Goal: Contribute content: Contribute content

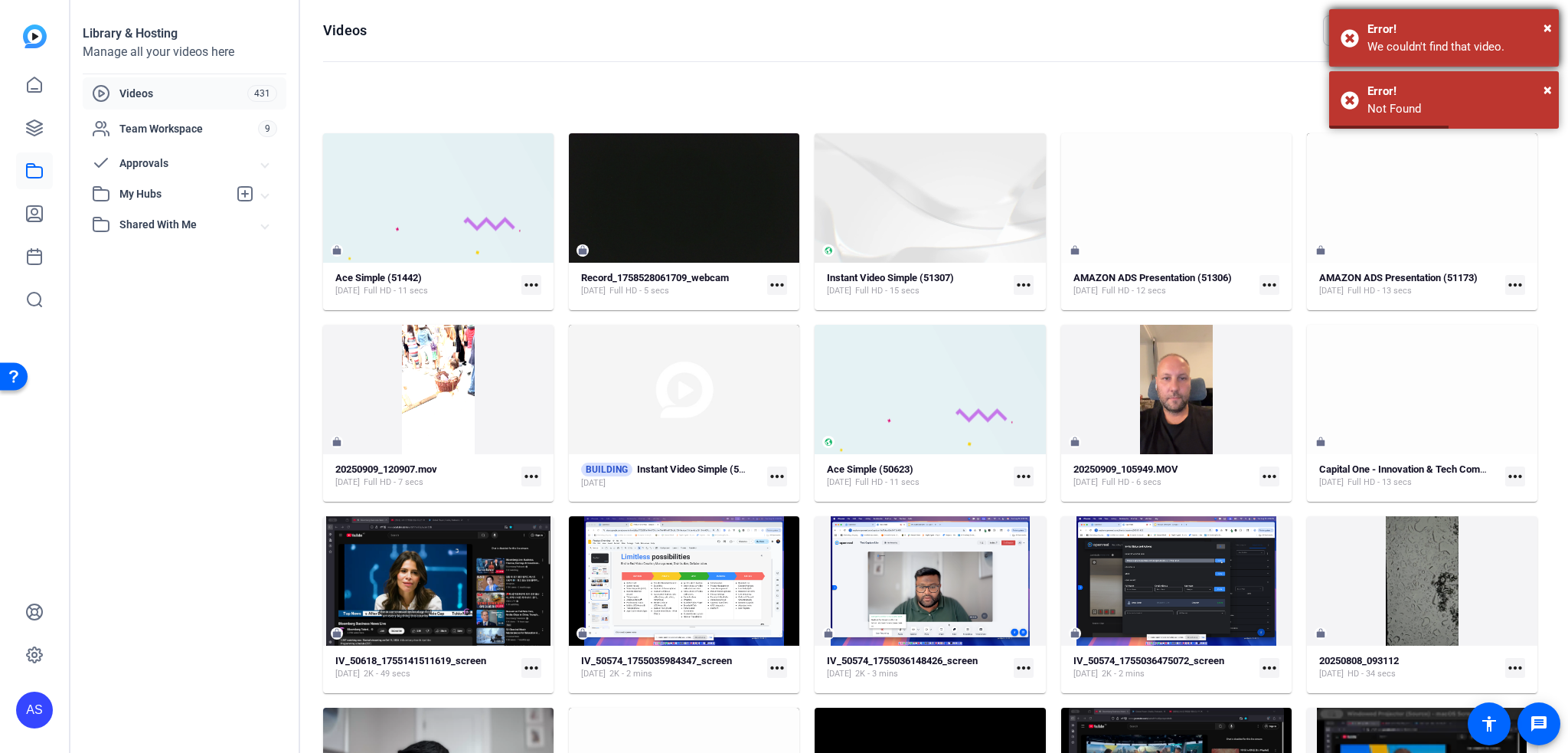
click at [1540, 25] on div "Error!" at bounding box center [1458, 30] width 180 height 17
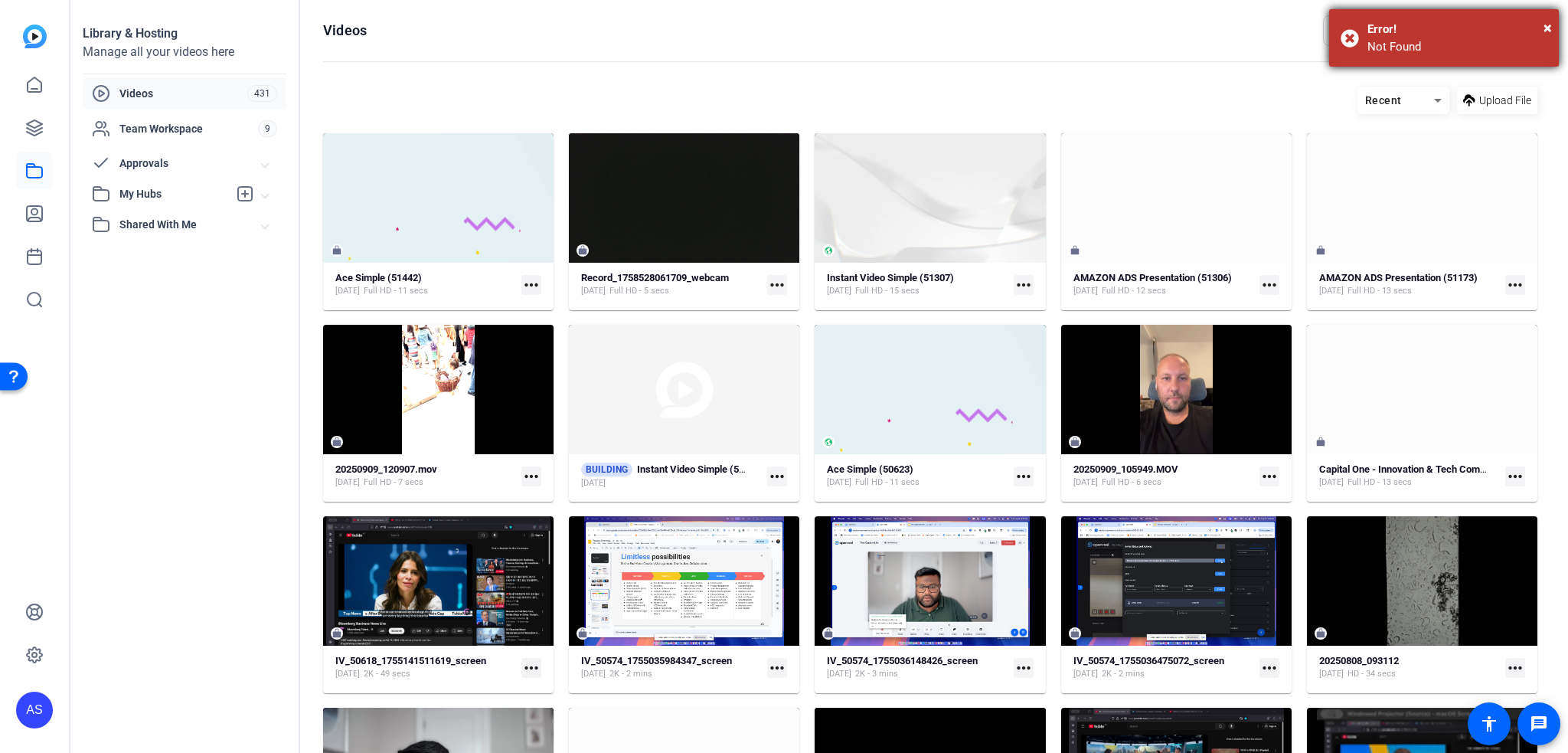
click at [1552, 21] on div "× Error! Not Found" at bounding box center [1444, 38] width 230 height 58
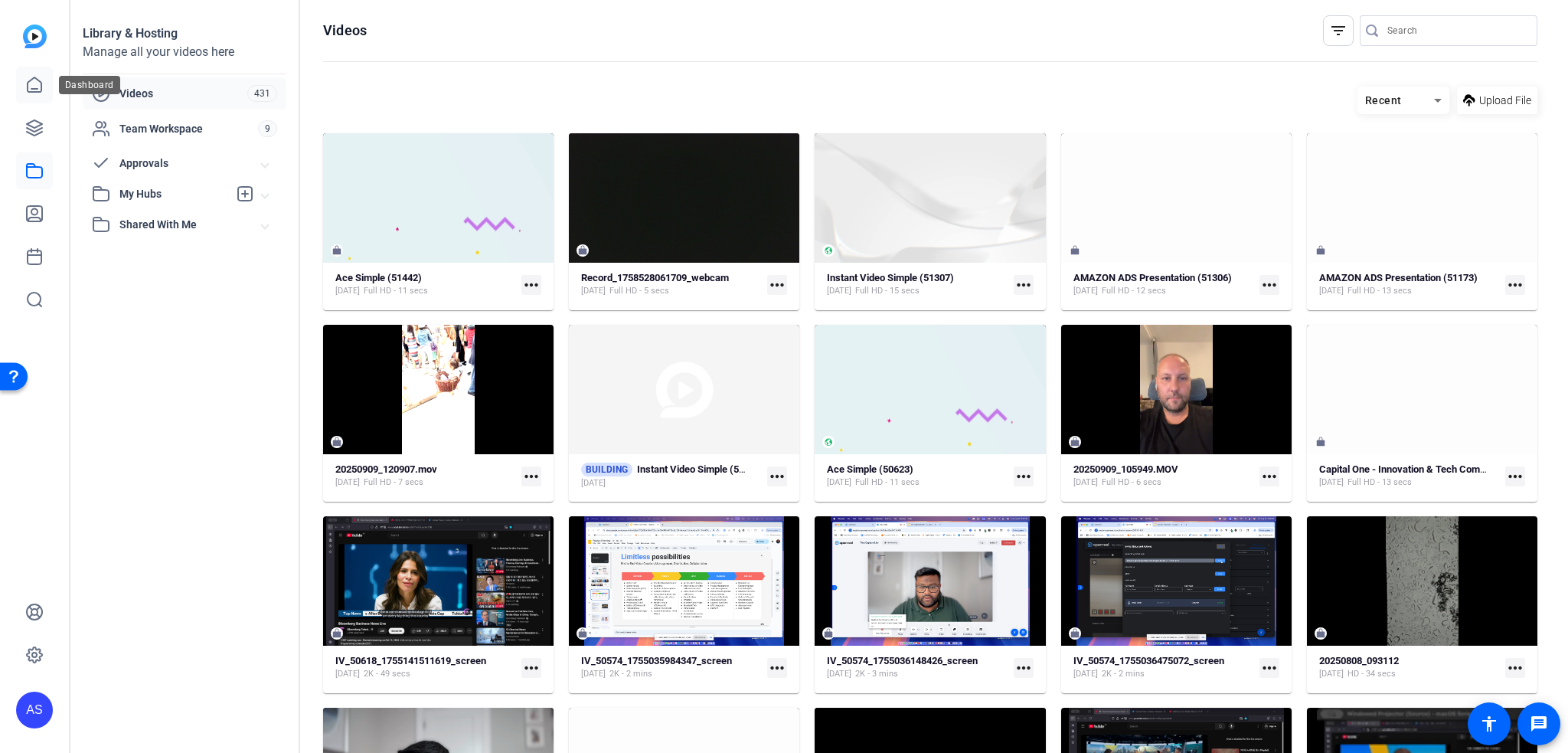
click at [40, 74] on link at bounding box center [35, 84] width 36 height 36
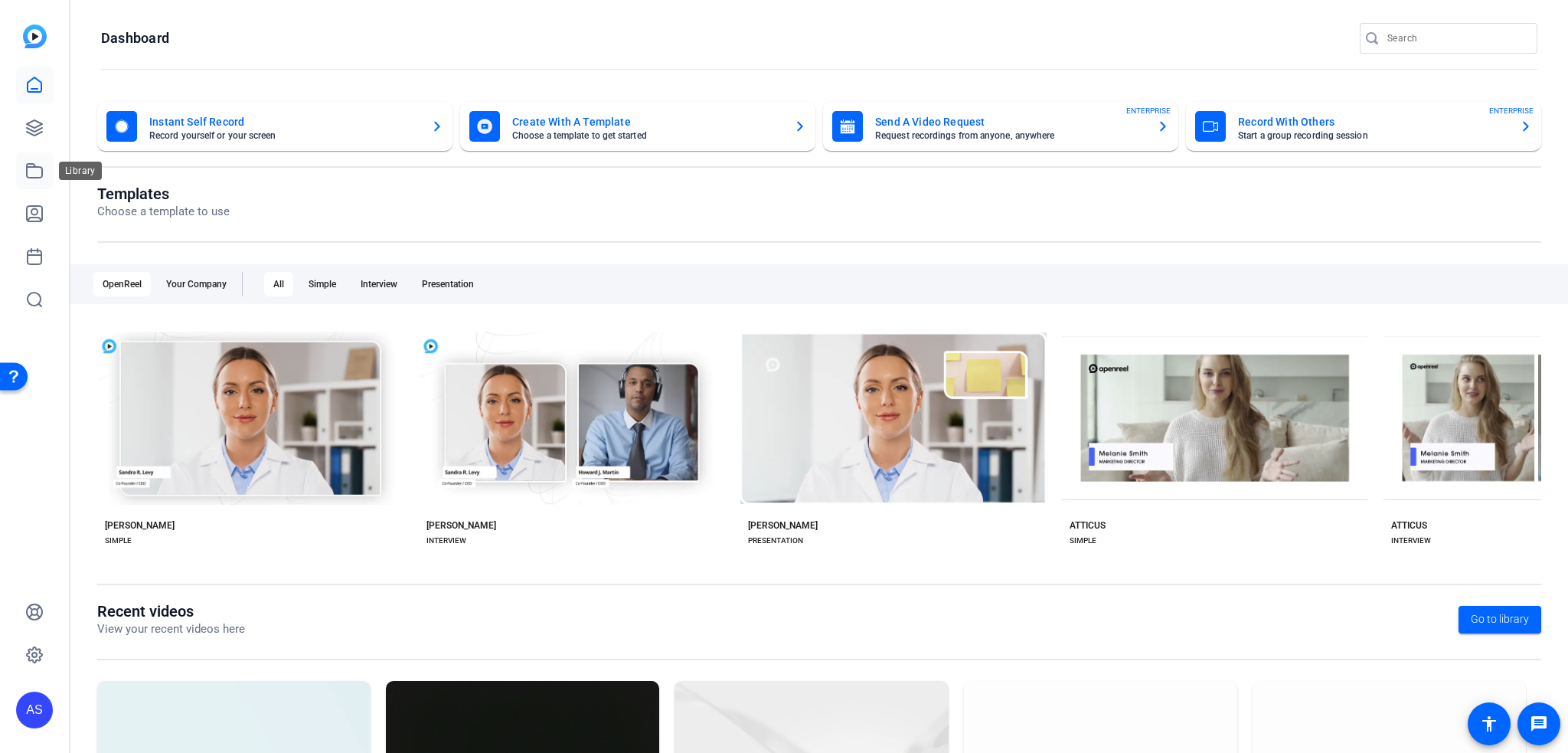
click at [32, 171] on icon at bounding box center [34, 170] width 18 height 18
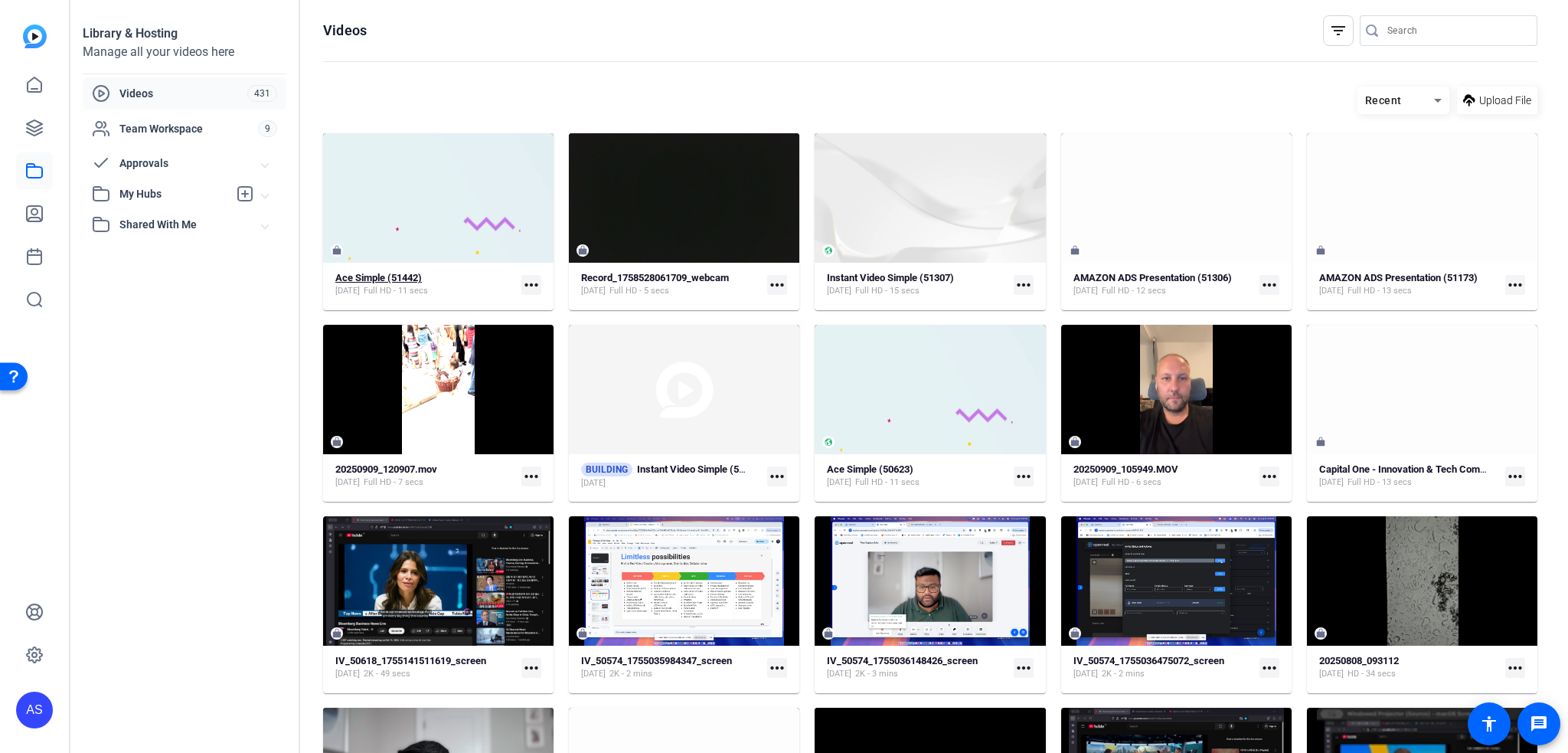
click at [347, 278] on strong "Ace Simple (51442)" at bounding box center [379, 277] width 86 height 12
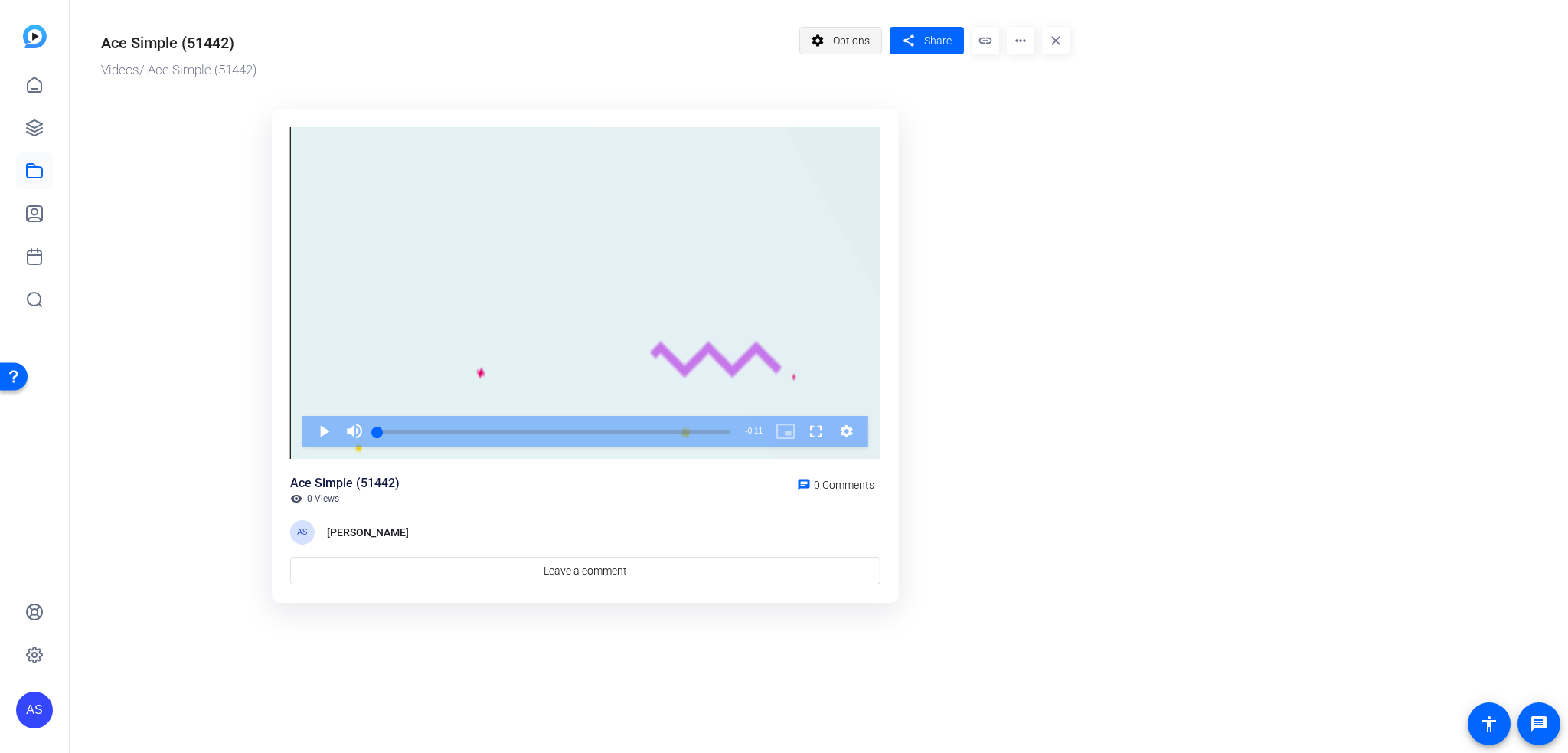
click at [868, 40] on span "Options" at bounding box center [852, 40] width 36 height 29
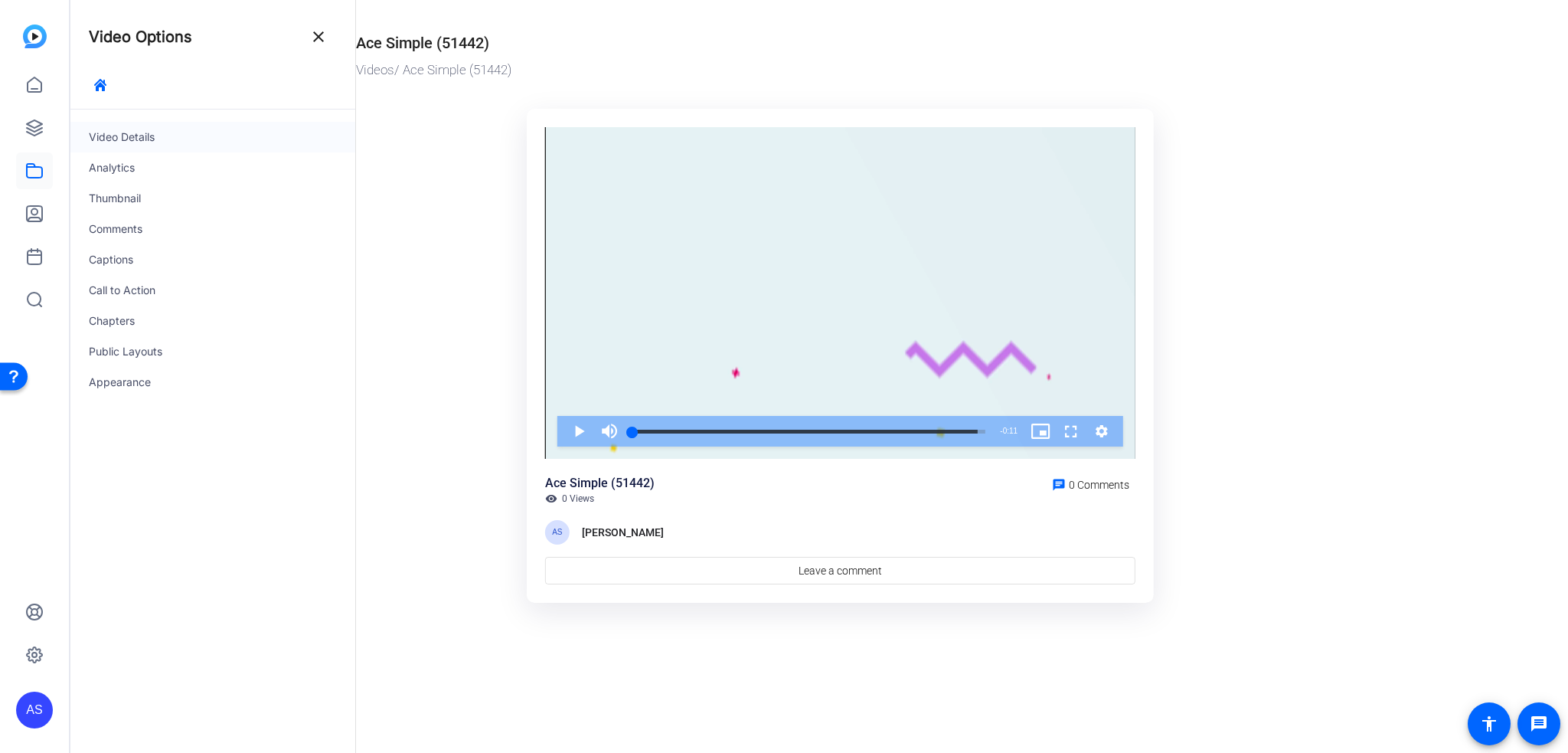
click at [204, 150] on div "Video Details" at bounding box center [212, 137] width 285 height 31
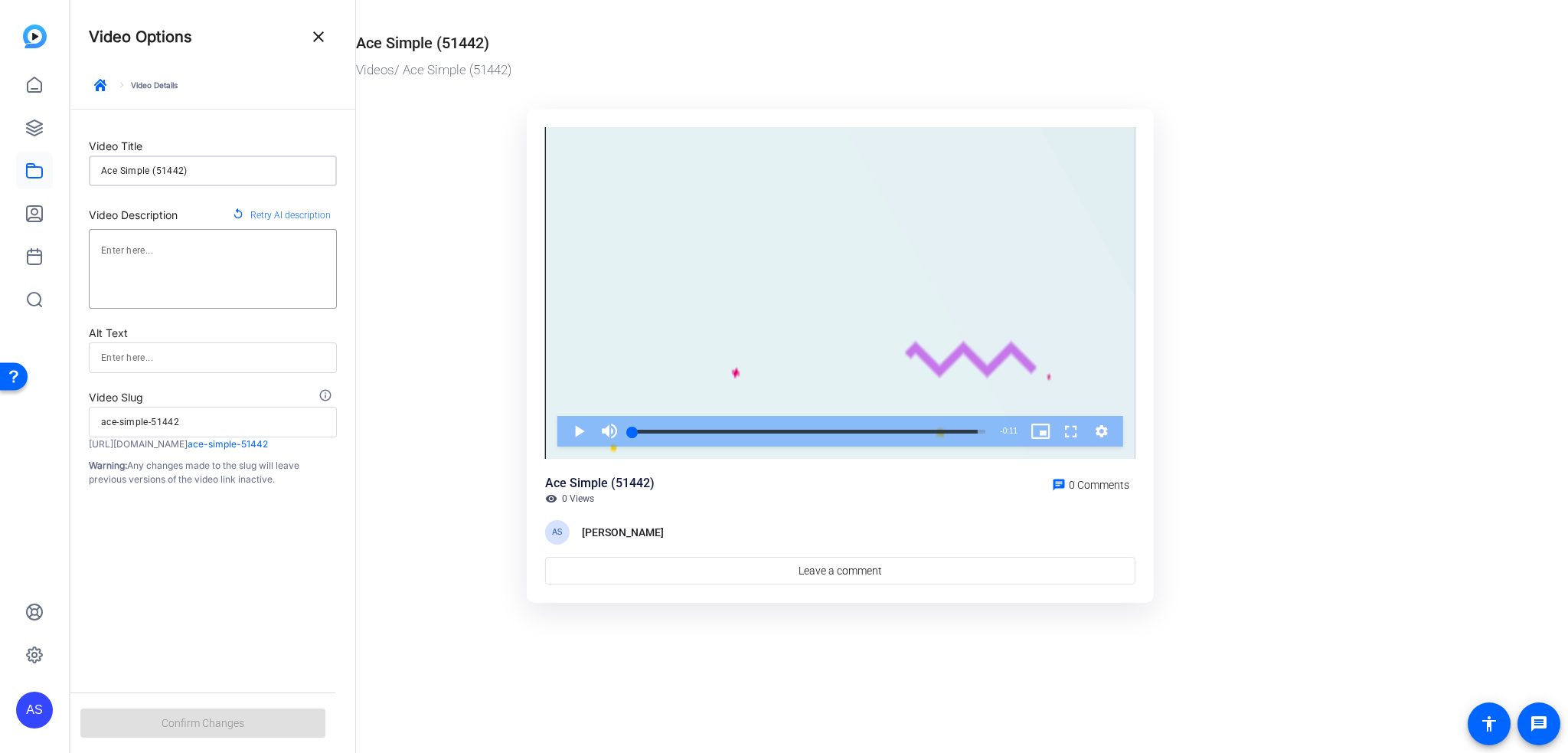
click at [232, 167] on input "Ace Simple (51442)" at bounding box center [212, 170] width 223 height 18
click at [141, 82] on div "keyboard_arrow_right Video Details" at bounding box center [213, 91] width 248 height 35
click at [90, 82] on span "button" at bounding box center [100, 84] width 36 height 36
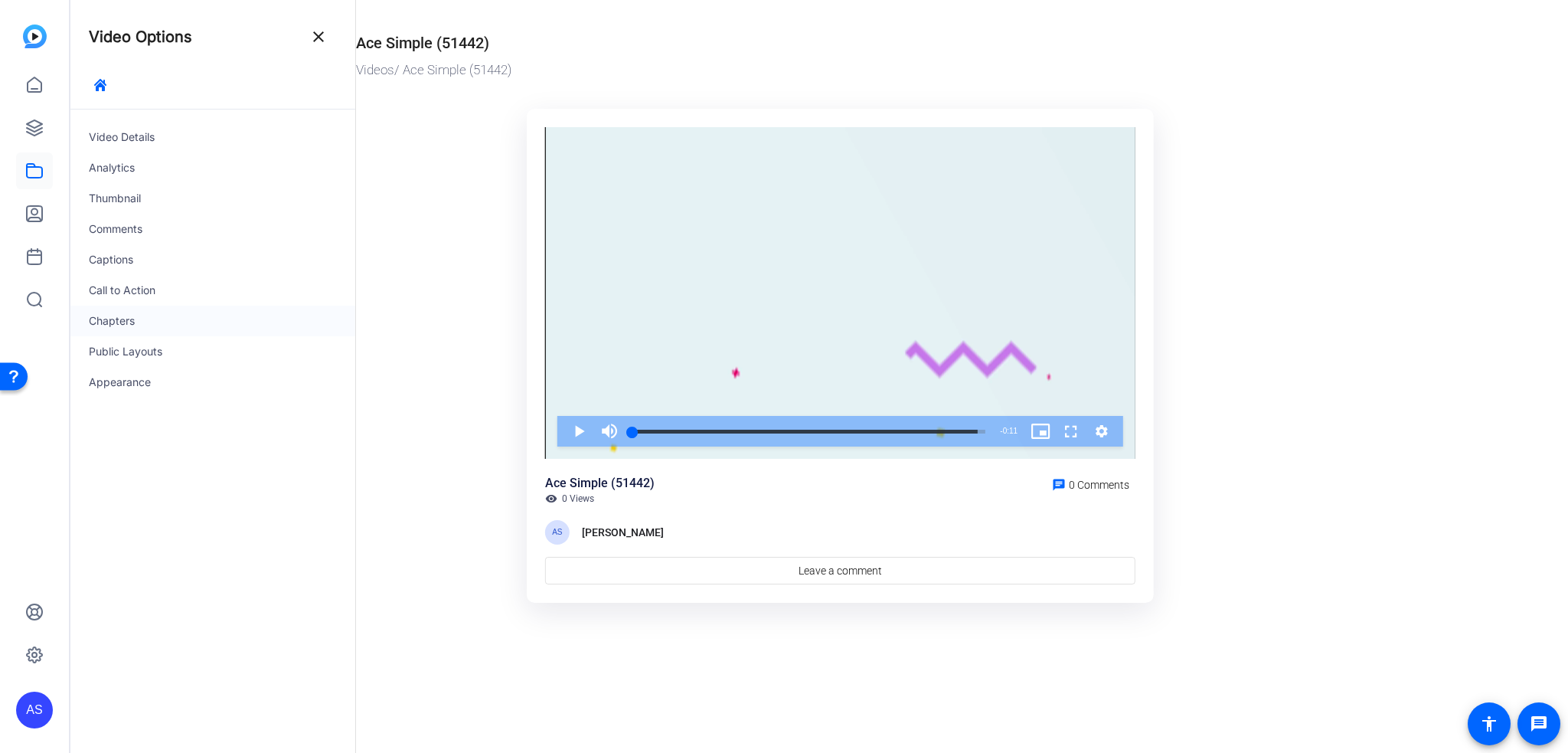
click at [101, 321] on div "Chapters" at bounding box center [212, 321] width 285 height 31
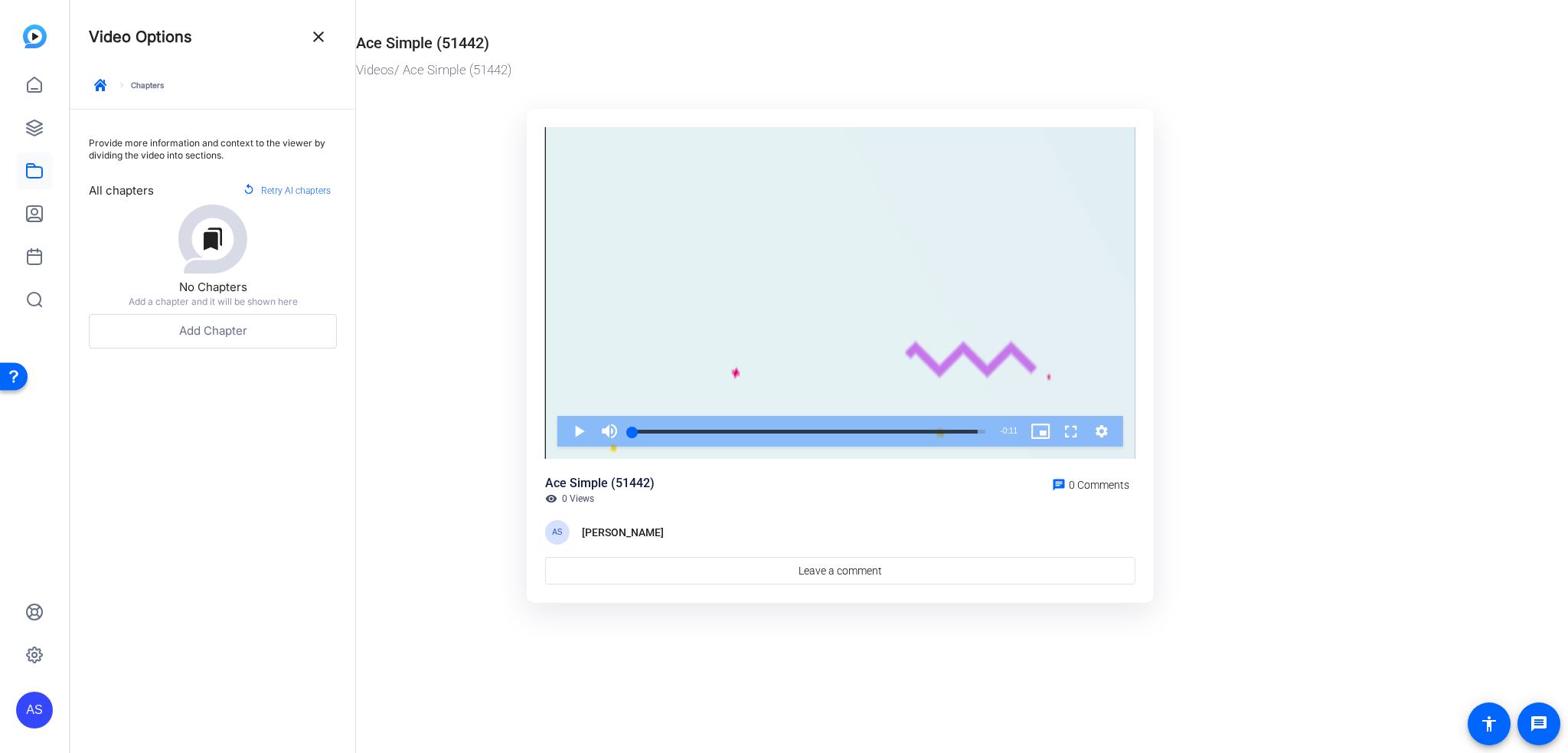
click at [264, 262] on div "bookmarks No Chapters Add a chapter and it will be shown here" at bounding box center [213, 256] width 248 height 104
drag, startPoint x: 187, startPoint y: 82, endPoint x: 269, endPoint y: 85, distance: 82.1
click at [195, 82] on div "keyboard_arrow_right Chapters" at bounding box center [213, 91] width 248 height 35
click at [395, 120] on ktd-grid "Video Player is loading. Play Video Play Mute Current Time 0:00 / Duration 0:11…" at bounding box center [840, 356] width 969 height 513
click at [314, 35] on mat-icon "close" at bounding box center [318, 36] width 18 height 18
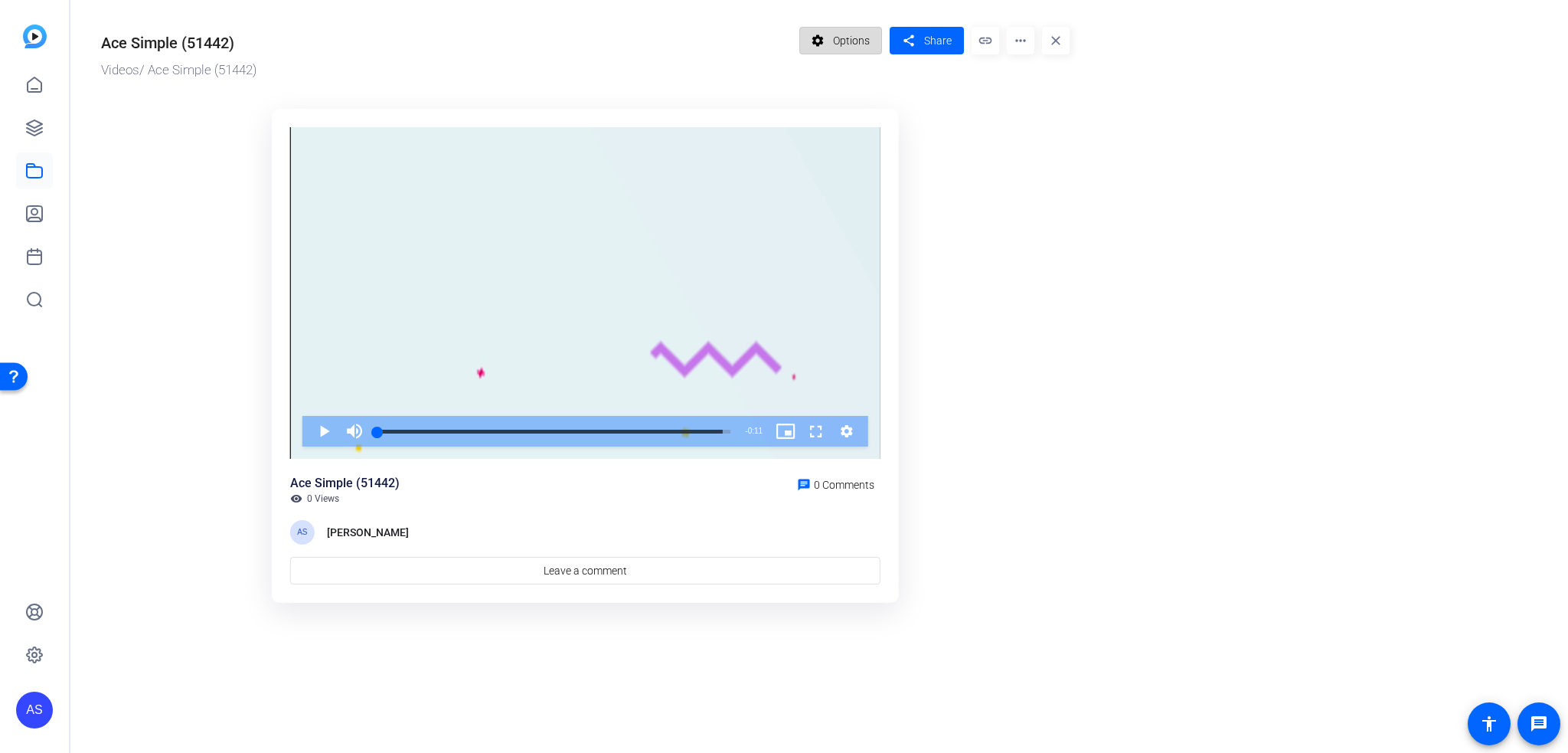
click at [864, 36] on span "Options" at bounding box center [852, 40] width 36 height 29
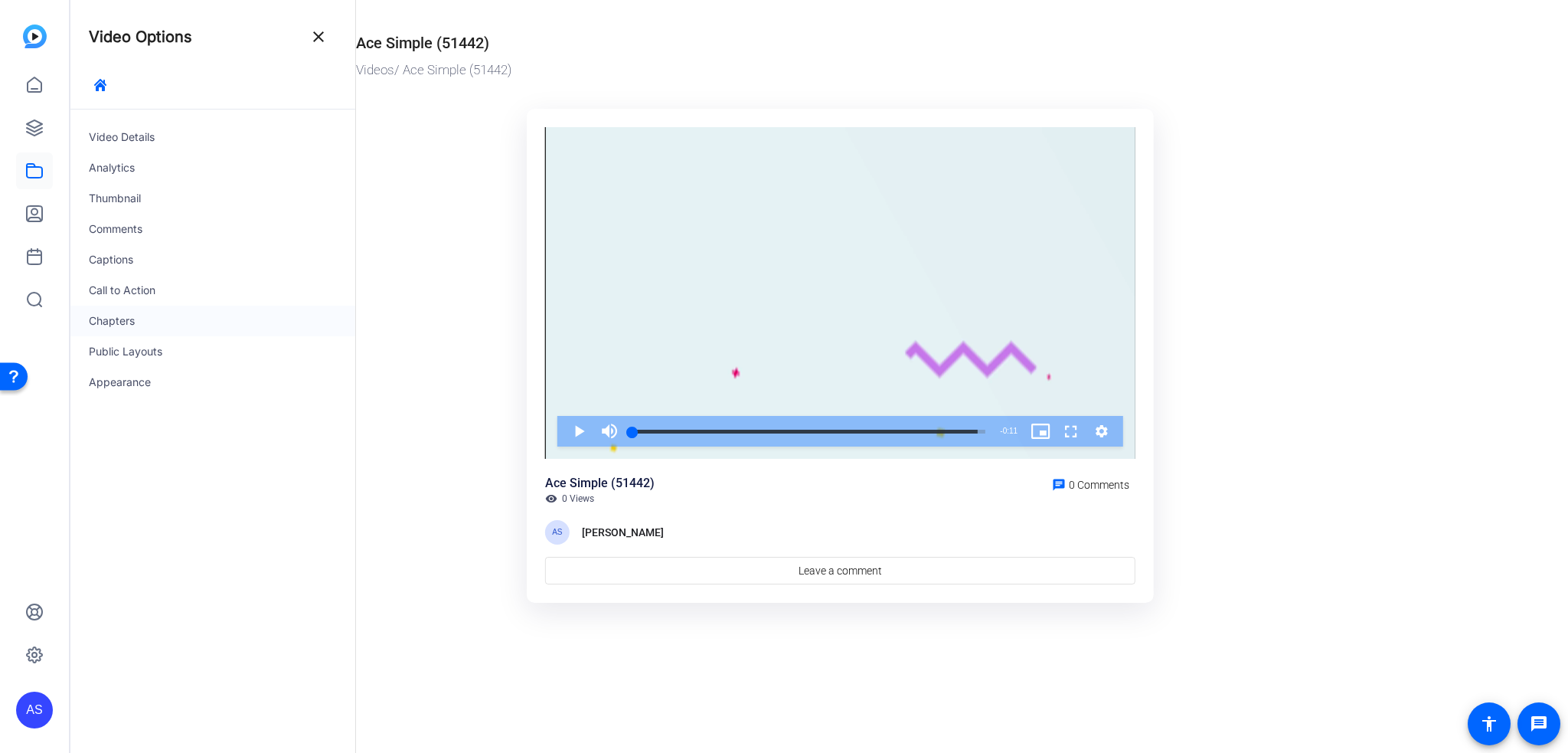
click at [245, 317] on div "Chapters" at bounding box center [212, 321] width 285 height 31
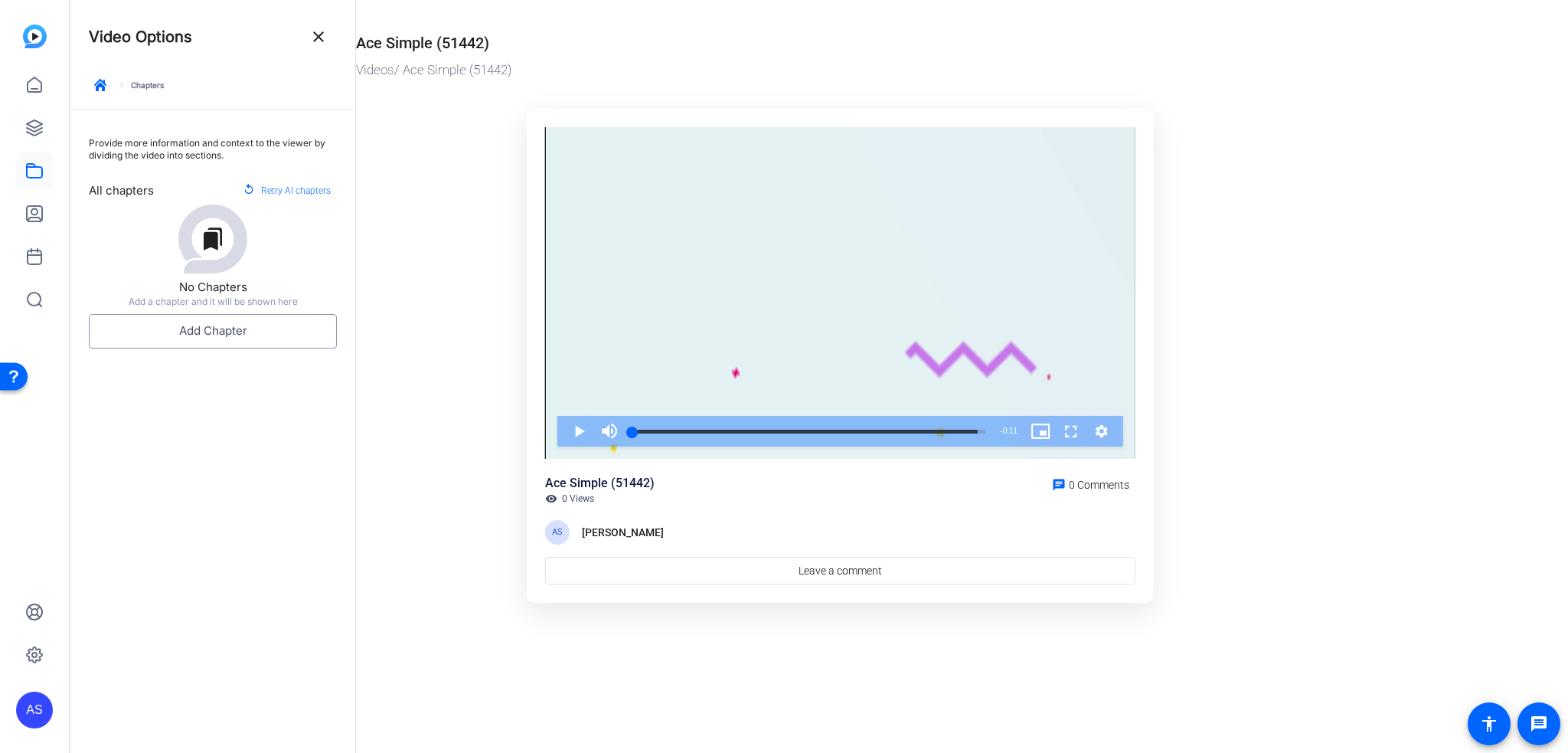
click at [242, 333] on button "Add Chapter" at bounding box center [213, 331] width 248 height 35
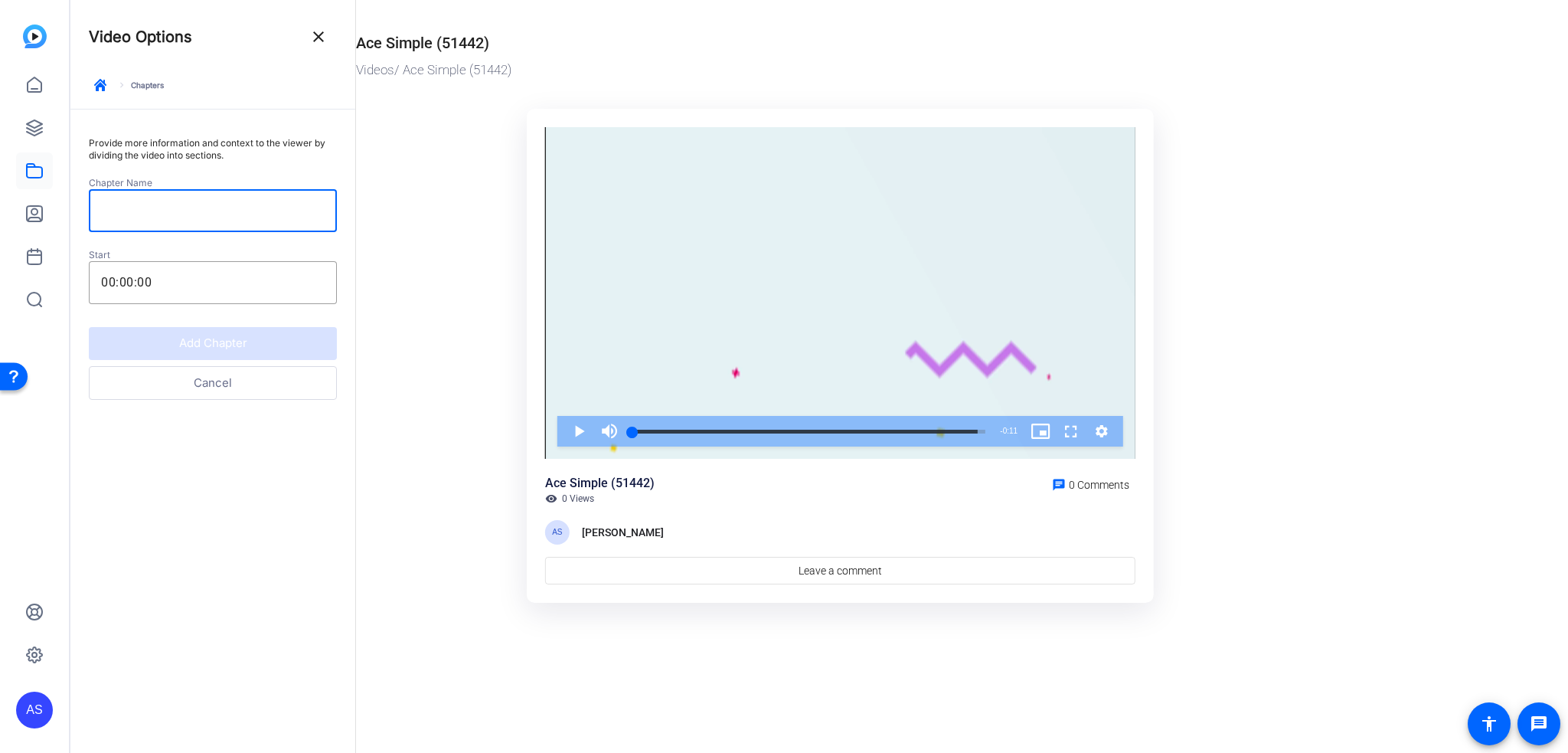
click at [243, 205] on input at bounding box center [212, 210] width 223 height 18
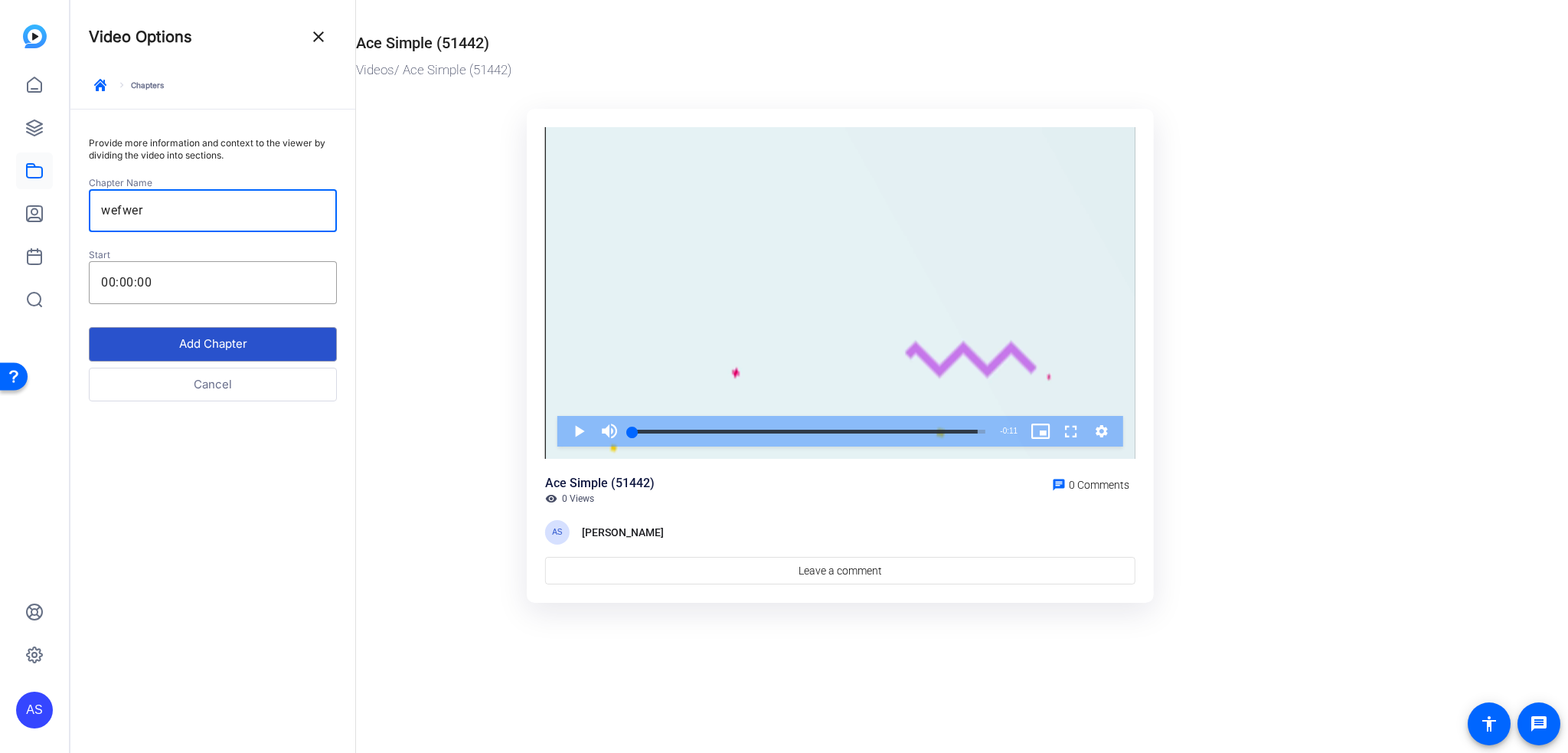
type input "wefwer"
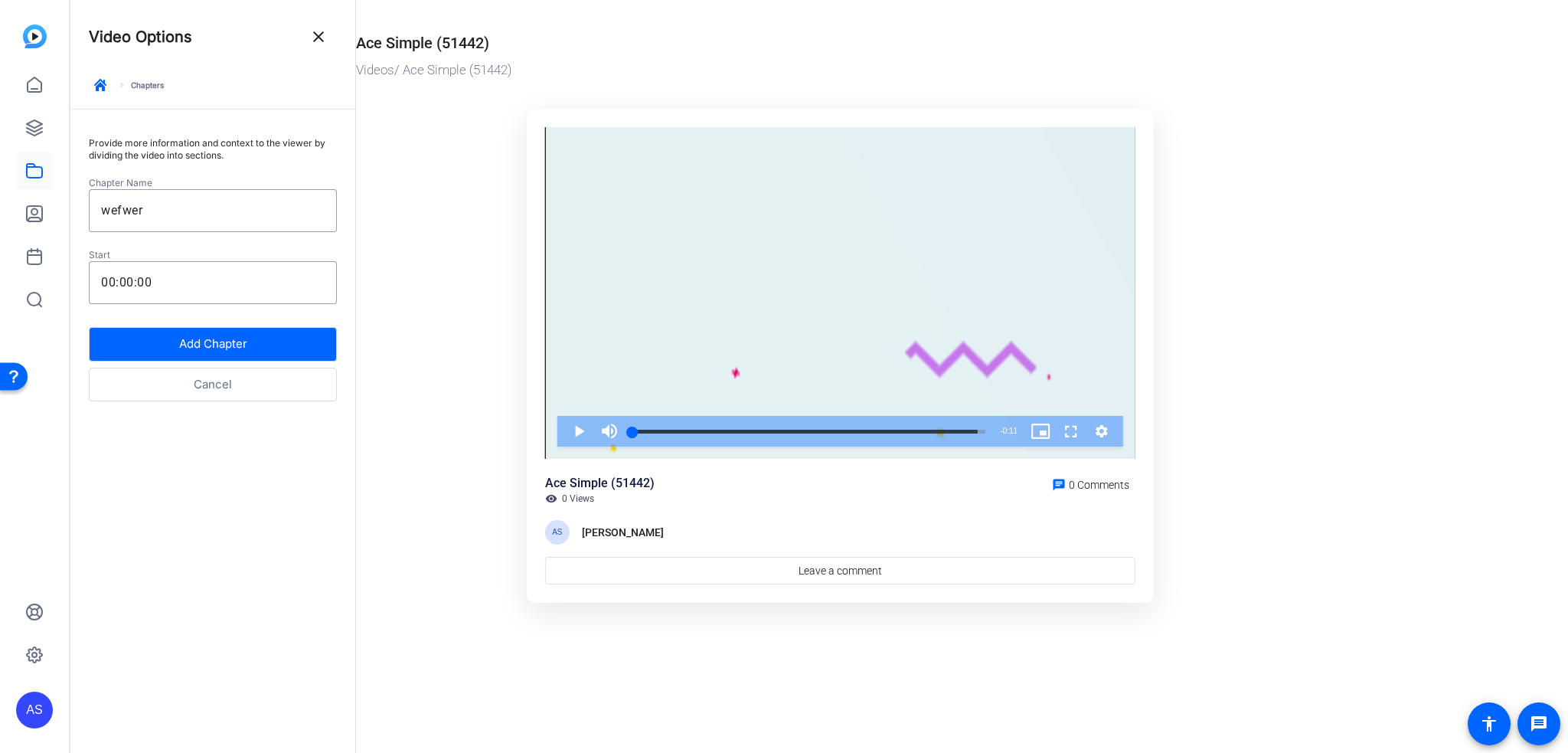
drag, startPoint x: 239, startPoint y: 343, endPoint x: 242, endPoint y: 359, distance: 16.3
click at [241, 351] on button "Add Chapter" at bounding box center [213, 344] width 248 height 35
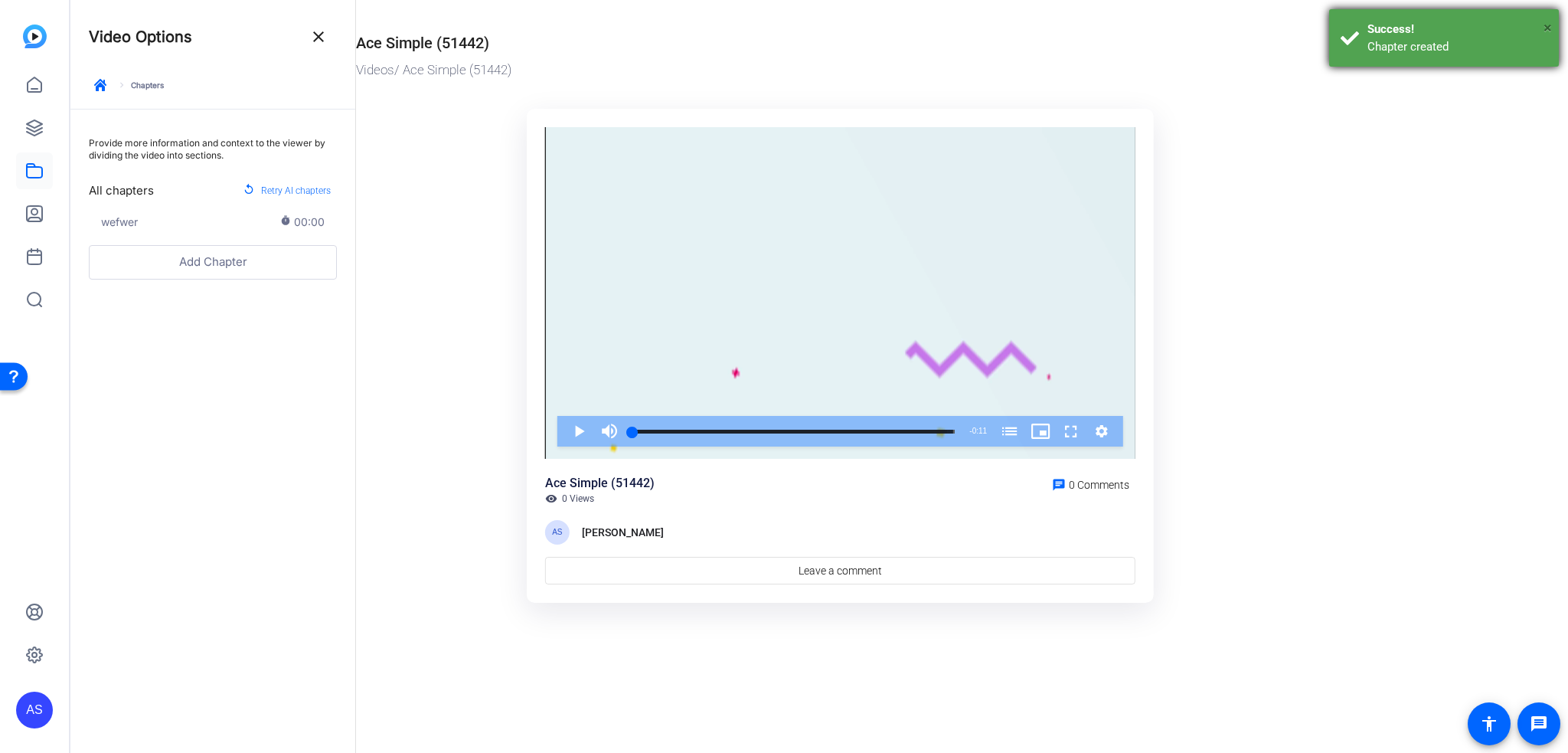
click at [1544, 24] on div "× Success! Chapter created" at bounding box center [1444, 38] width 230 height 58
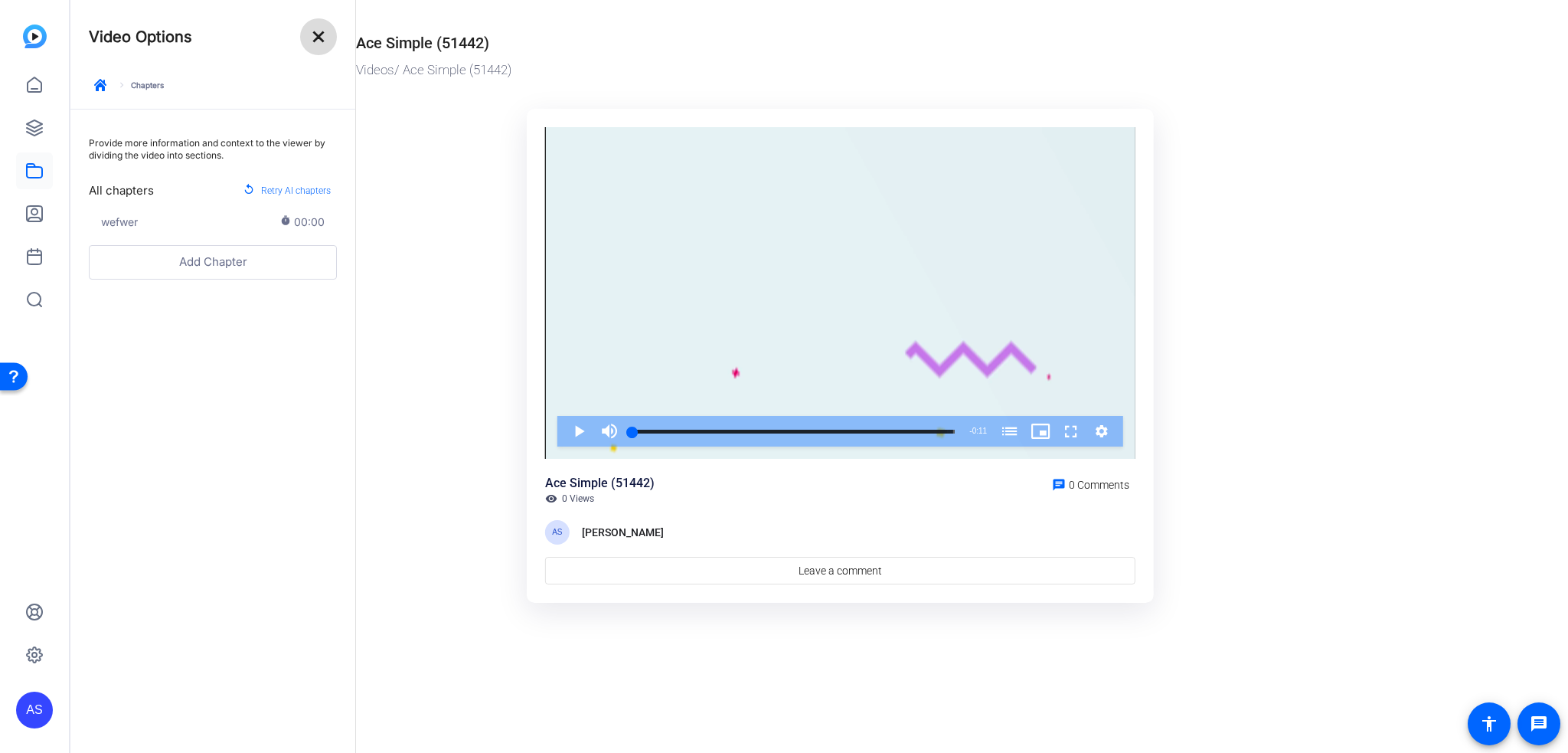
click at [313, 39] on mat-icon "close" at bounding box center [318, 36] width 18 height 18
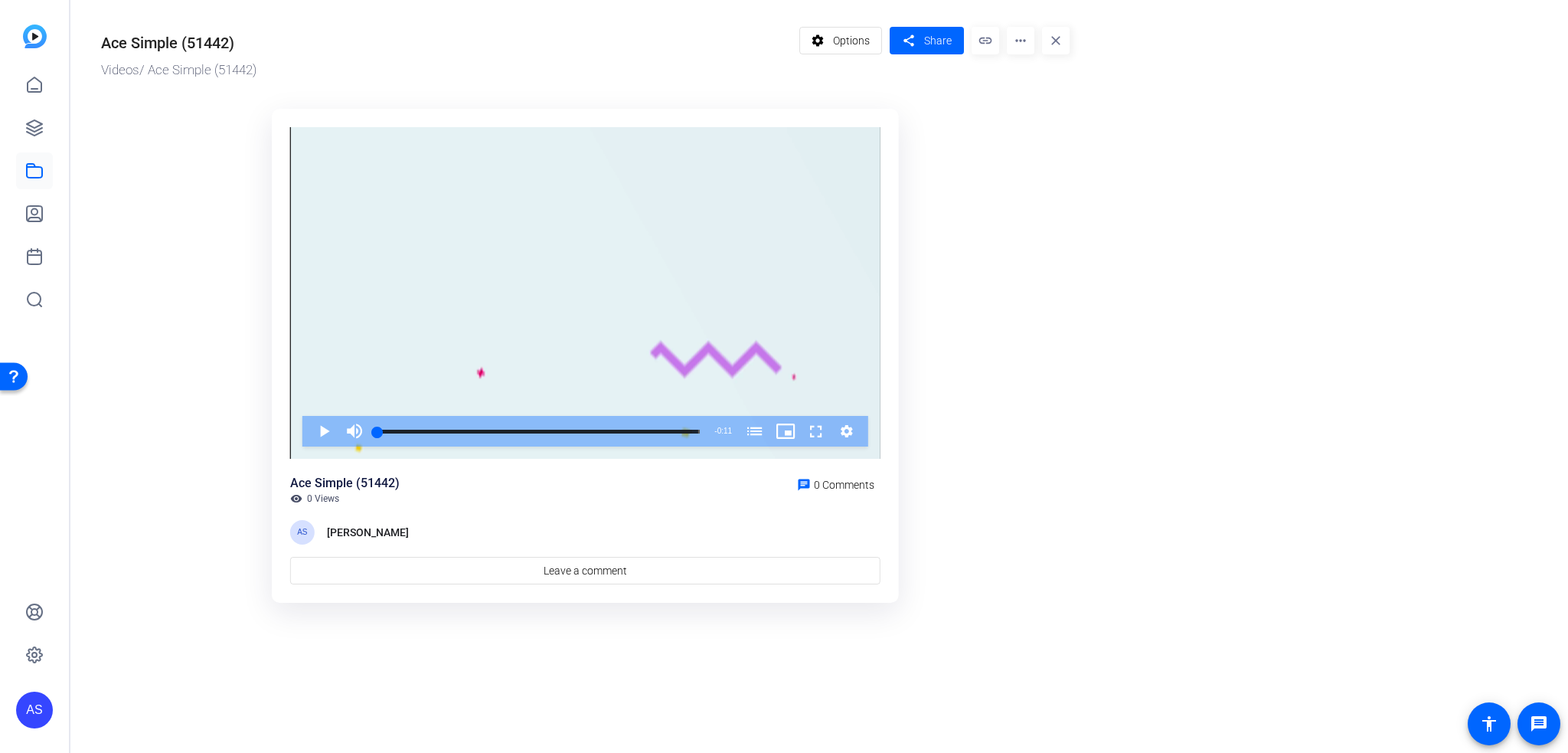
click at [1035, 36] on div "settings Options share Share link more_horiz close" at bounding box center [935, 54] width 271 height 54
click at [1023, 37] on mat-icon "more_horiz" at bounding box center [1020, 40] width 28 height 28
click at [1049, 82] on span "Edit in Creator" at bounding box center [1051, 86] width 63 height 18
